Goal: Information Seeking & Learning: Learn about a topic

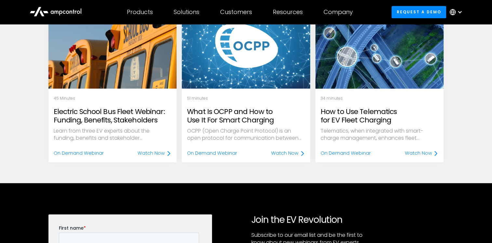
scroll to position [586, 0]
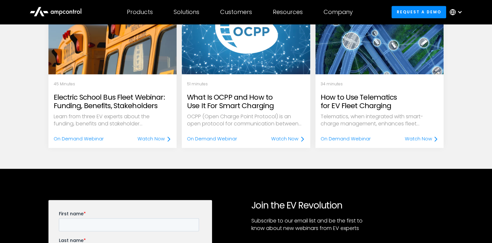
click at [88, 100] on h2 "Electric School Bus Fleet Webinar: Funding, Benefits, Stakeholders" at bounding box center [113, 101] width 118 height 17
click at [76, 139] on div "On Demand Webinar" at bounding box center [79, 138] width 50 height 7
click at [163, 139] on div "Watch Now" at bounding box center [151, 138] width 27 height 7
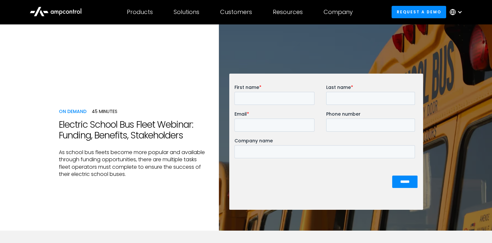
click at [202, 130] on h1 "Electric School Bus Fleet Webinar: Funding, Benefits, Stakeholders" at bounding box center [134, 130] width 150 height 22
